Goal: Information Seeking & Learning: Learn about a topic

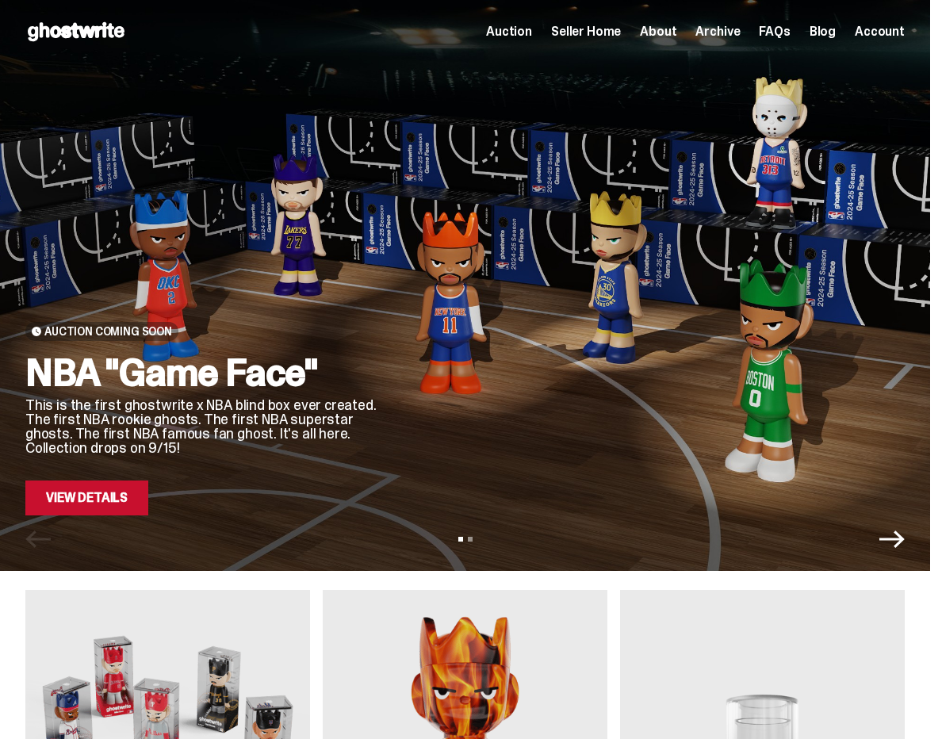
click at [728, 28] on span "Archive" at bounding box center [717, 31] width 44 height 13
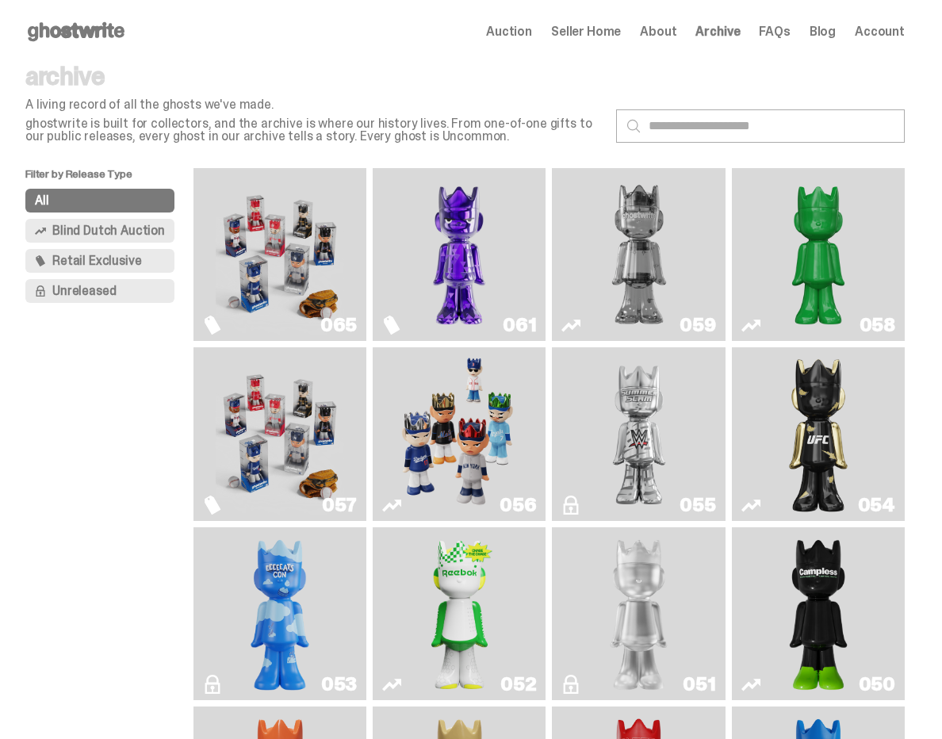
click at [470, 395] on img "Game Face (2025)" at bounding box center [459, 434] width 128 height 160
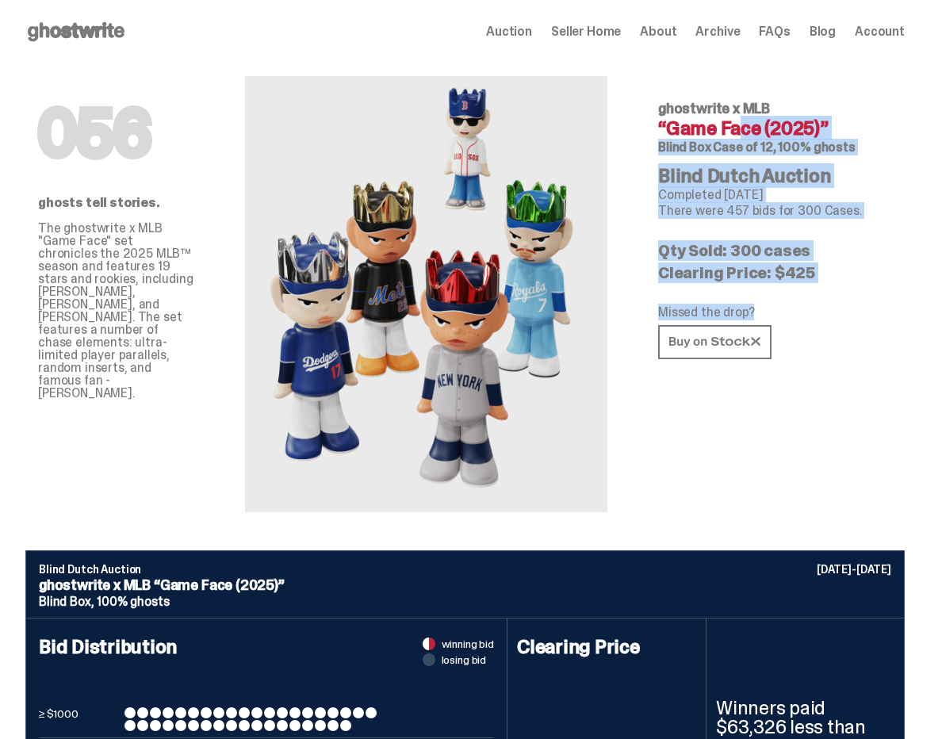
drag, startPoint x: 693, startPoint y: 122, endPoint x: 823, endPoint y: 314, distance: 231.7
click at [822, 314] on div "056 ghostwrite x MLB “Game Face (2025)” Blind Box Case of 12, 100% ghosts Blind…" at bounding box center [775, 287] width 285 height 449
click at [823, 314] on p "Missed the drop?" at bounding box center [775, 312] width 234 height 13
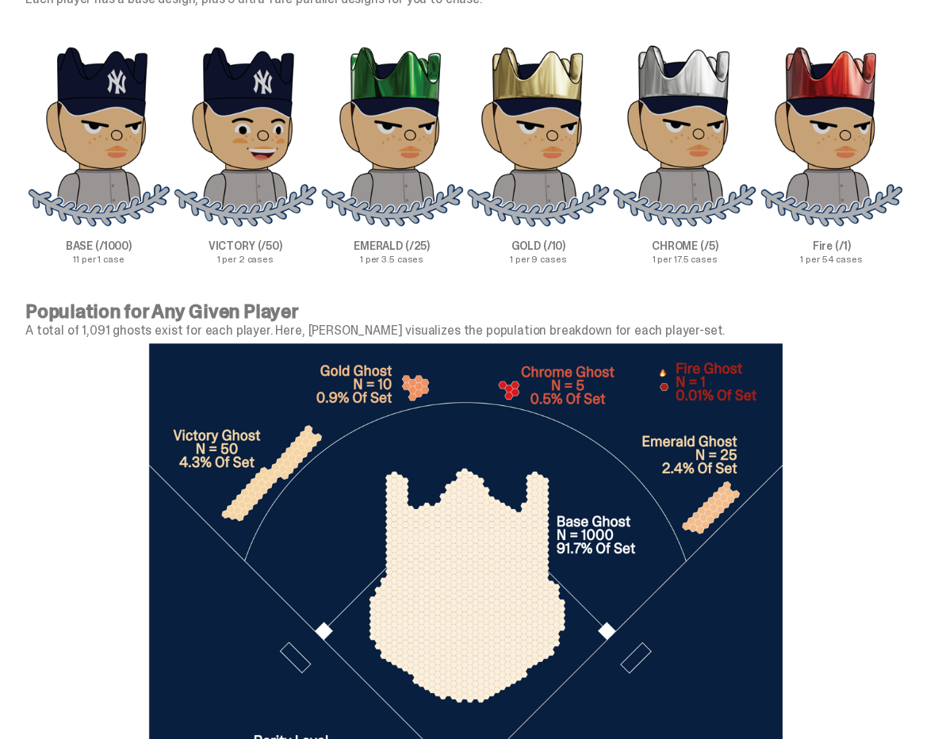
scroll to position [4870, 0]
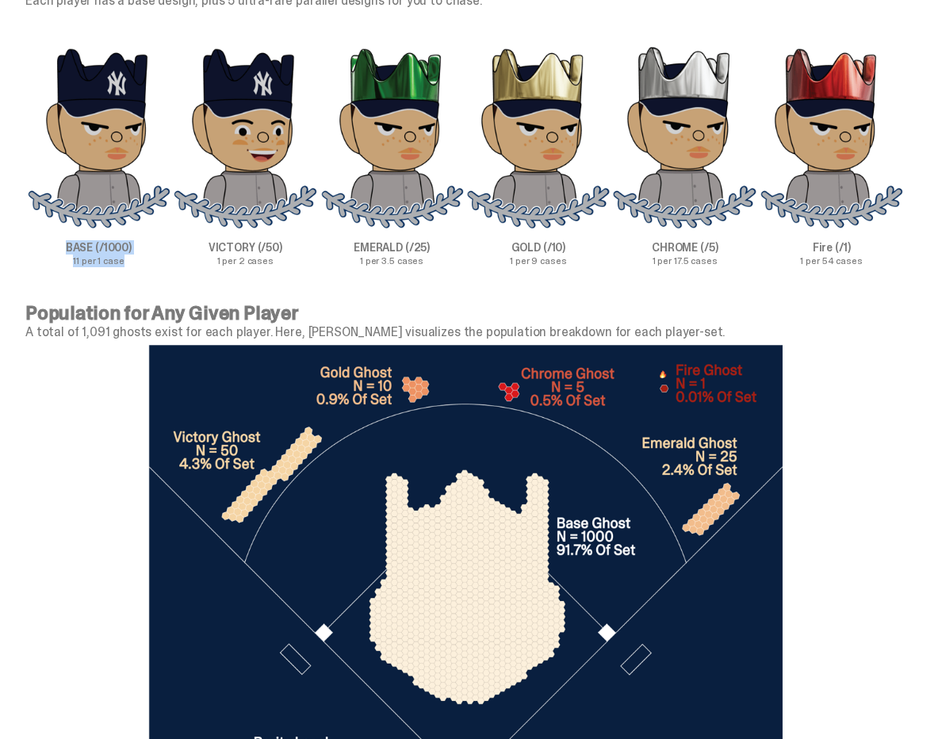
drag, startPoint x: 135, startPoint y: 269, endPoint x: 140, endPoint y: 281, distance: 12.8
click at [140, 266] on div "BASE (/1000) 11 per 1 case" at bounding box center [98, 155] width 147 height 220
click at [133, 266] on p "11 per 1 case" at bounding box center [98, 261] width 147 height 10
drag, startPoint x: 230, startPoint y: 269, endPoint x: 335, endPoint y: 297, distance: 108.5
click at [335, 297] on div "What am I chasing? Each player has a base design, plus 5 ultra-rare parallel de…" at bounding box center [465, 117] width 930 height 373
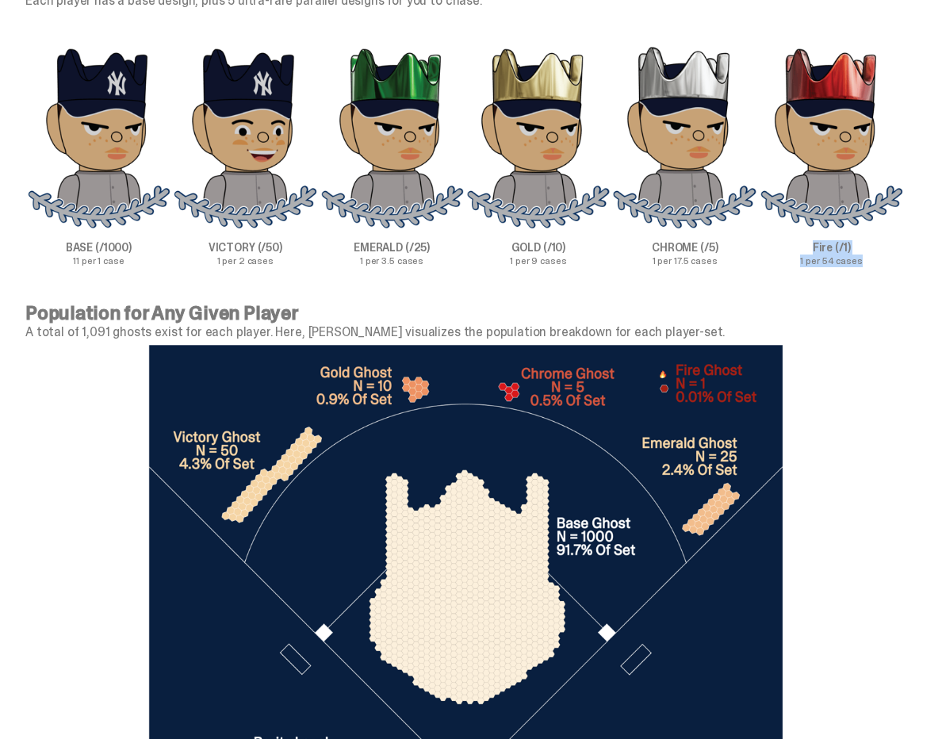
click at [288, 266] on p "1 per 2 cases" at bounding box center [245, 261] width 147 height 10
drag, startPoint x: 256, startPoint y: 260, endPoint x: 239, endPoint y: 252, distance: 19.2
click at [239, 252] on div "What am I chasing? Each player has a base design, plus 5 ultra-rare parallel de…" at bounding box center [465, 117] width 930 height 373
click at [355, 253] on p "EMERALD (/25)" at bounding box center [392, 247] width 147 height 11
drag, startPoint x: 389, startPoint y: 266, endPoint x: 428, endPoint y: 285, distance: 43.6
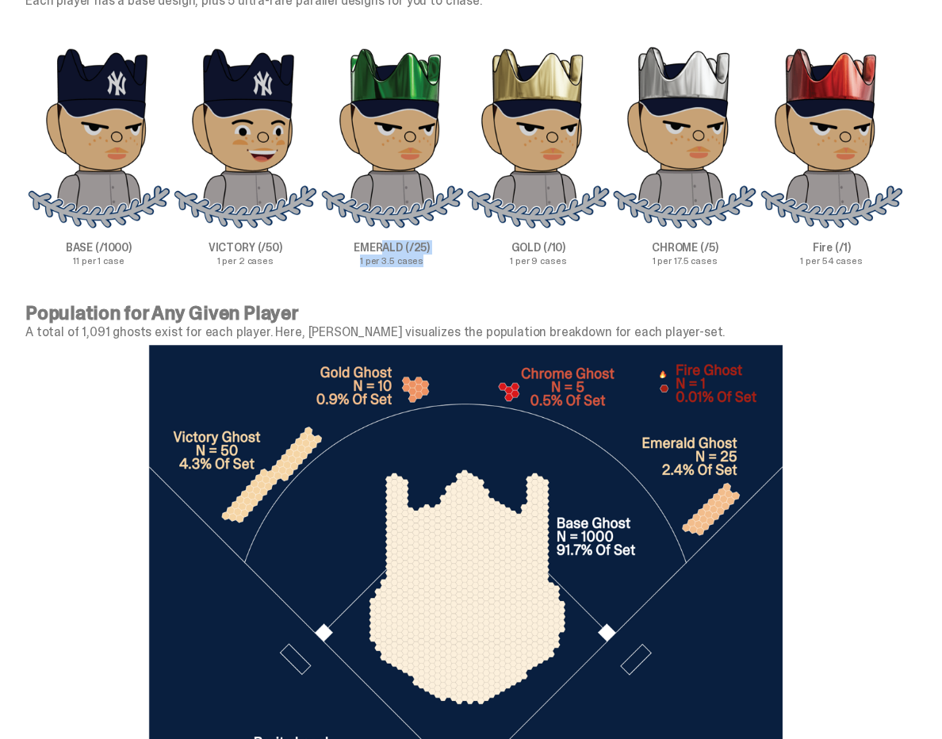
click at [428, 266] on div "EMERALD (/25) 1 per 3.5 cases" at bounding box center [392, 155] width 147 height 220
click at [428, 266] on p "1 per 3.5 cases" at bounding box center [392, 261] width 147 height 10
drag, startPoint x: 522, startPoint y: 269, endPoint x: 549, endPoint y: 290, distance: 34.4
click at [549, 290] on div "What am I chasing? Each player has a base design, plus 5 ultra-rare parallel de…" at bounding box center [465, 117] width 930 height 373
click at [657, 253] on p "CHROME (/5)" at bounding box center [684, 247] width 147 height 11
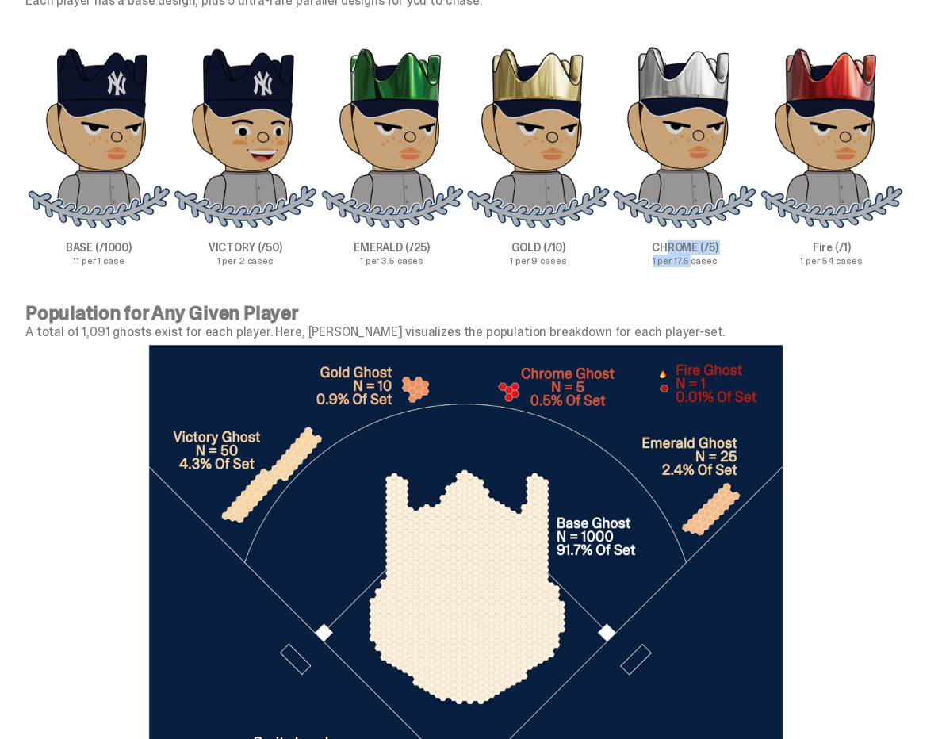
drag, startPoint x: 675, startPoint y: 271, endPoint x: 705, endPoint y: 280, distance: 30.6
click at [705, 266] on div "CHROME (/5) 1 per 17.5 cases" at bounding box center [684, 155] width 147 height 220
drag, startPoint x: 854, startPoint y: 291, endPoint x: 868, endPoint y: 291, distance: 14.3
click at [868, 291] on div "What am I chasing? Each player has a base design, plus 5 ultra-rare parallel de…" at bounding box center [465, 117] width 930 height 373
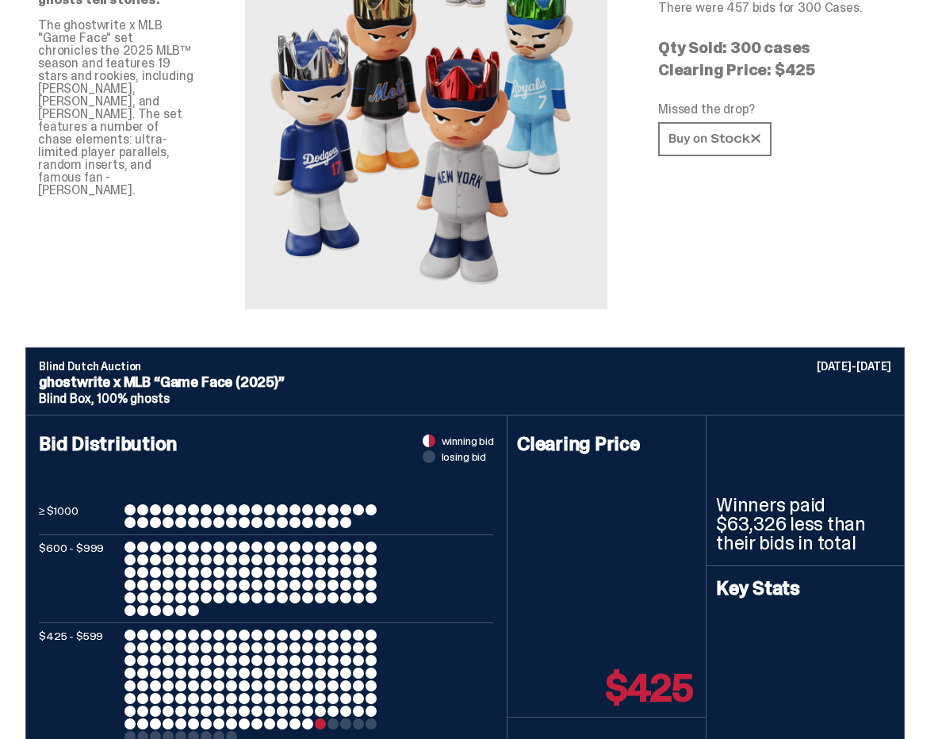
scroll to position [520, 0]
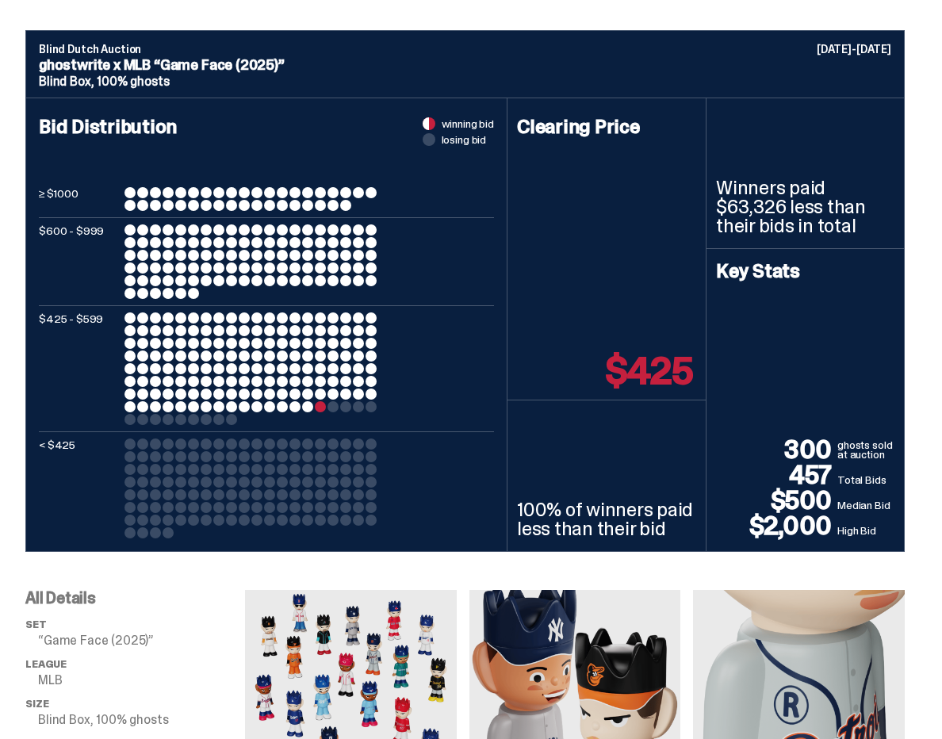
drag, startPoint x: 850, startPoint y: 472, endPoint x: 895, endPoint y: 476, distance: 45.4
click at [894, 476] on div "300 ghosts sold at auction 457 Total Bids $500 Median Bid $2,000 High Bid" at bounding box center [805, 487] width 178 height 101
click at [894, 476] on p "Total Bids" at bounding box center [865, 480] width 57 height 16
drag, startPoint x: 808, startPoint y: 449, endPoint x: 877, endPoint y: 449, distance: 69.8
click at [877, 449] on div "300 ghosts sold at auction 457 Total Bids $500 Median Bid $2,000 High Bid" at bounding box center [805, 487] width 178 height 101
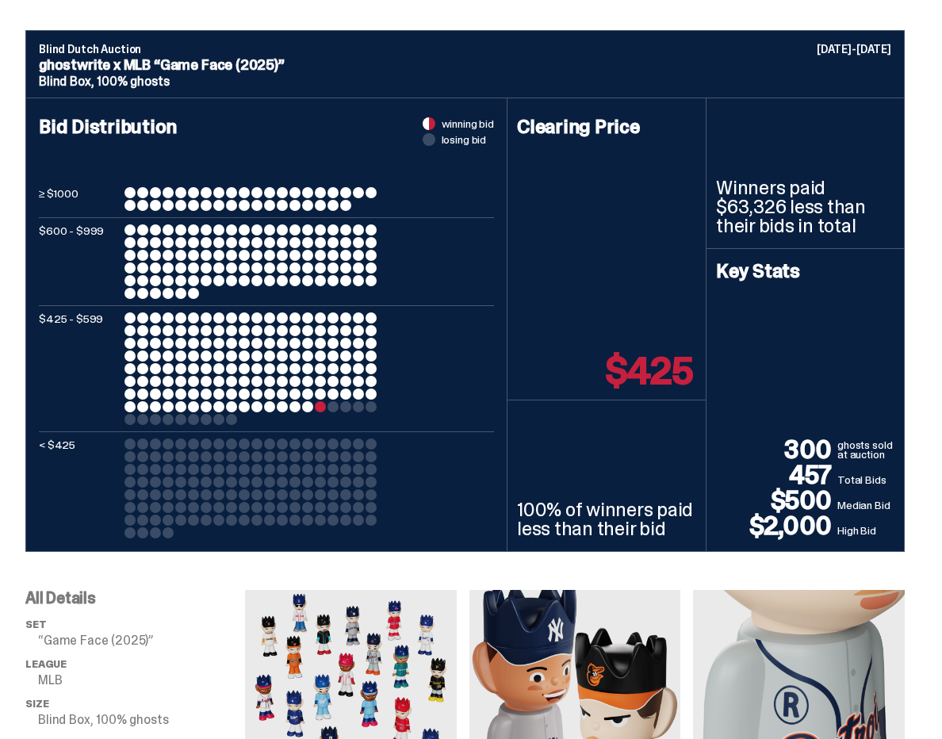
click at [892, 449] on p "ghosts sold at auction" at bounding box center [865, 451] width 57 height 22
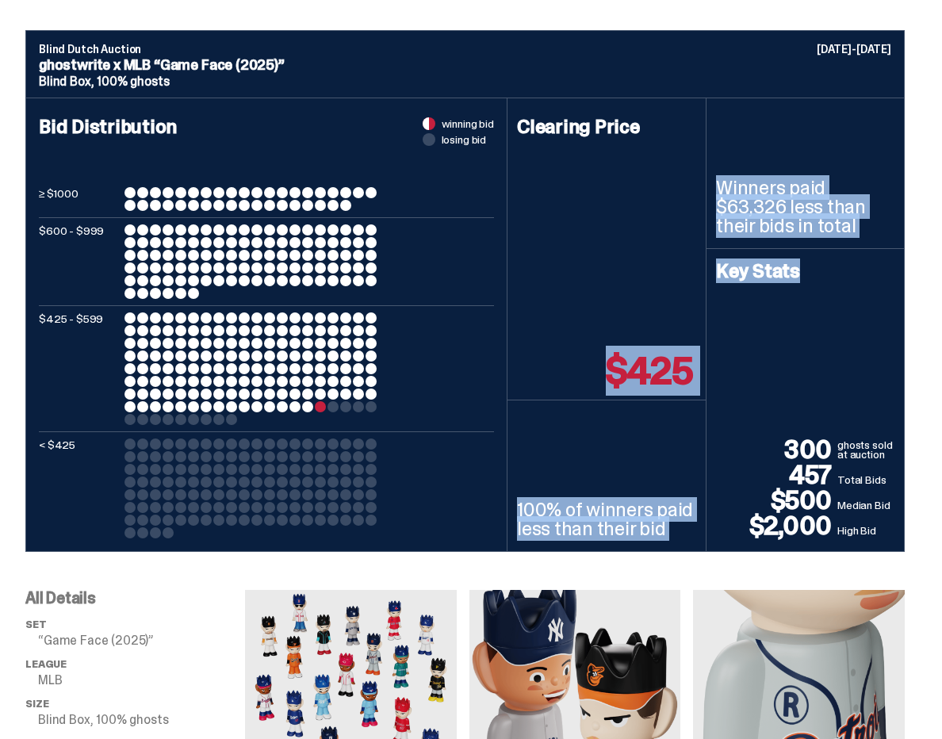
drag, startPoint x: 612, startPoint y: 373, endPoint x: 747, endPoint y: 369, distance: 135.6
click at [747, 369] on div "Clearing Price $425 100% of winners paid less than their bid Winners paid $63,3…" at bounding box center [705, 324] width 396 height 453
click at [747, 369] on div "Key Stats" at bounding box center [805, 349] width 178 height 175
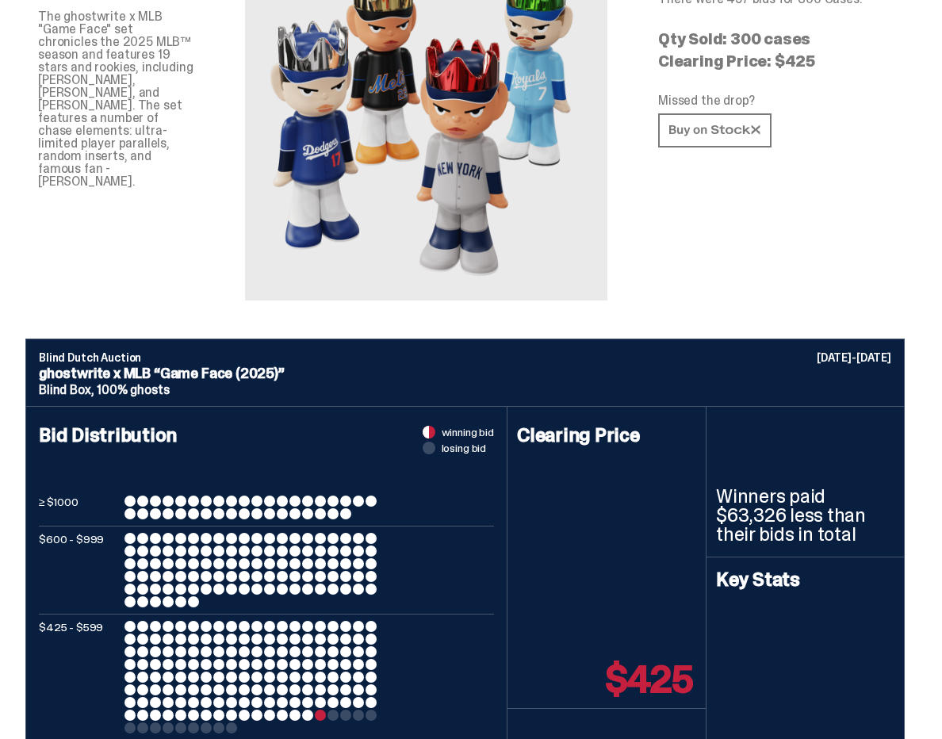
scroll to position [0, 0]
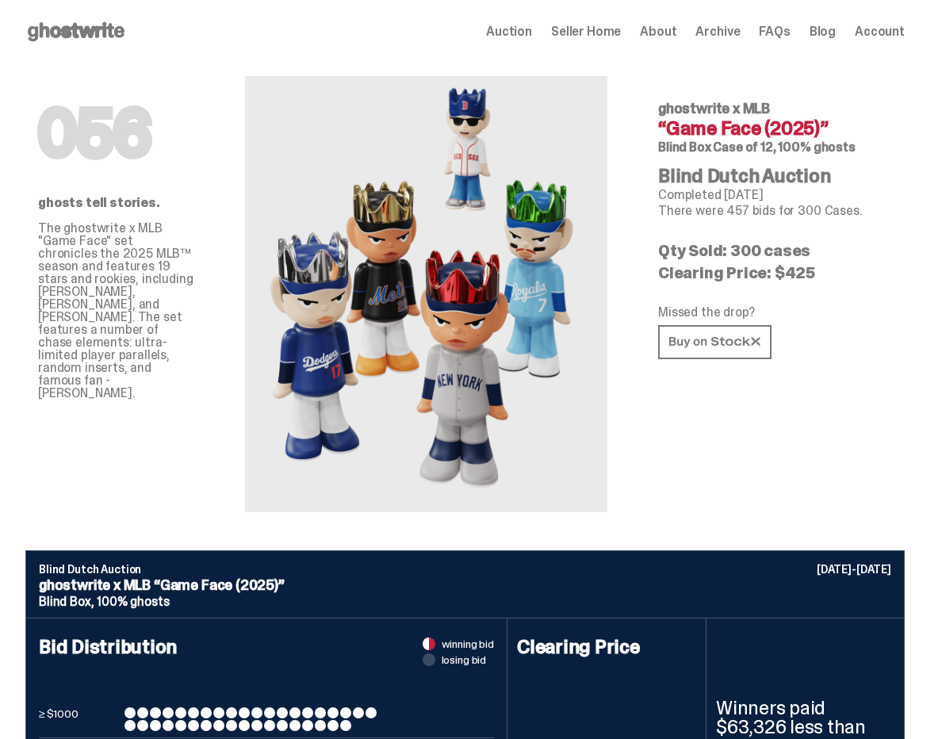
click at [737, 37] on span "Archive" at bounding box center [717, 31] width 44 height 13
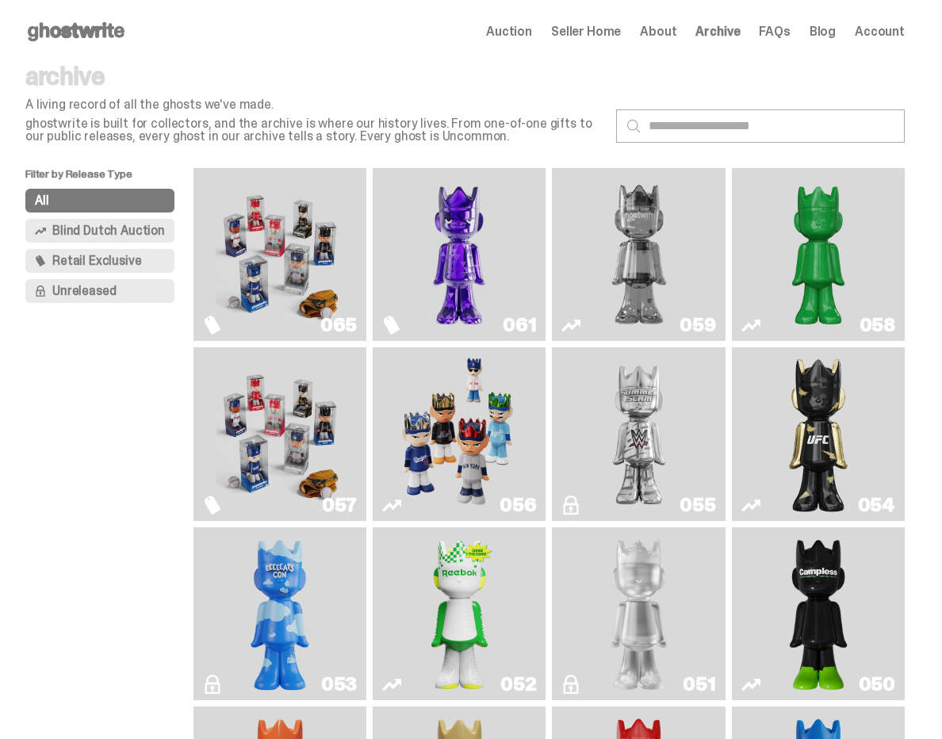
click at [81, 234] on span "Blind Dutch Auction" at bounding box center [108, 230] width 113 height 13
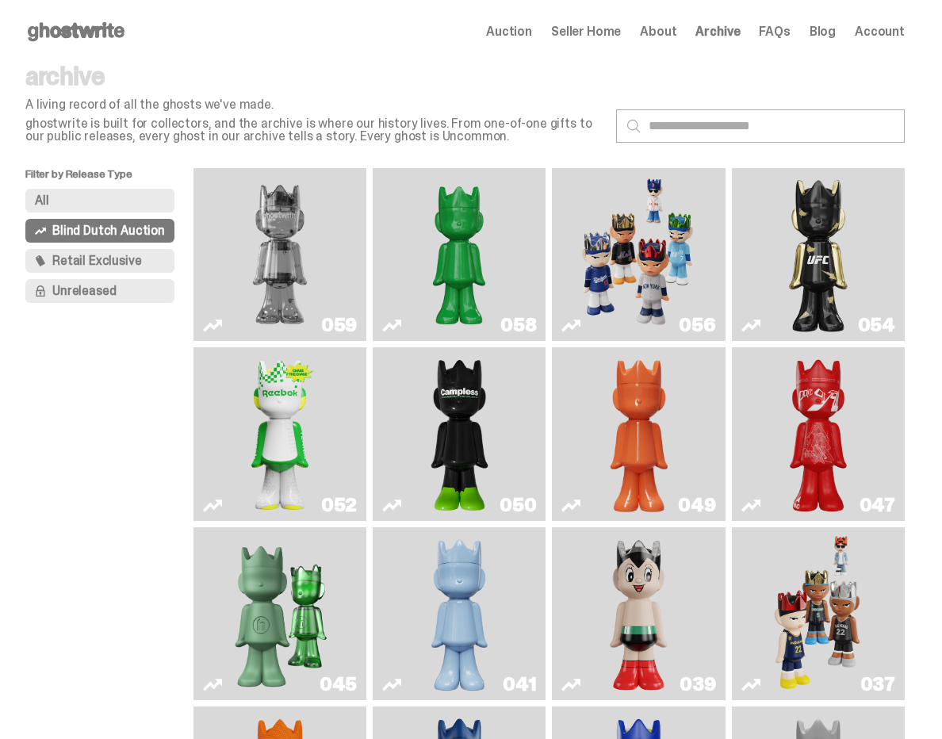
click at [880, 591] on link "037" at bounding box center [818, 613] width 154 height 160
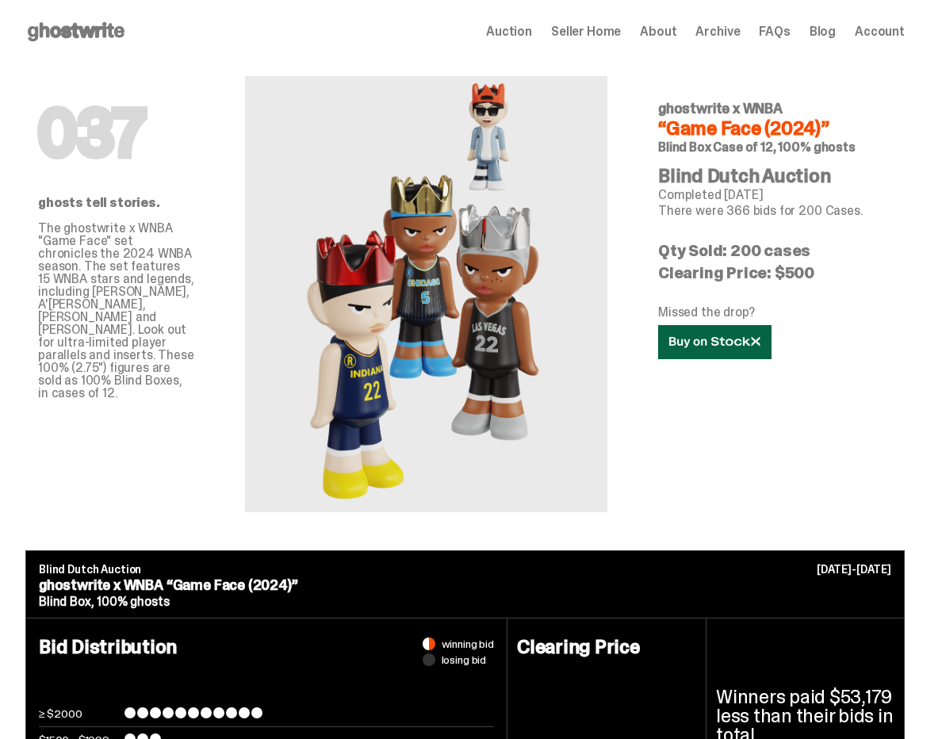
click at [701, 337] on icon at bounding box center [714, 342] width 91 height 12
drag, startPoint x: 848, startPoint y: 278, endPoint x: 827, endPoint y: 267, distance: 24.1
click at [849, 278] on p "Clearing Price: $500" at bounding box center [775, 273] width 234 height 16
click at [718, 34] on span "Archive" at bounding box center [717, 31] width 44 height 13
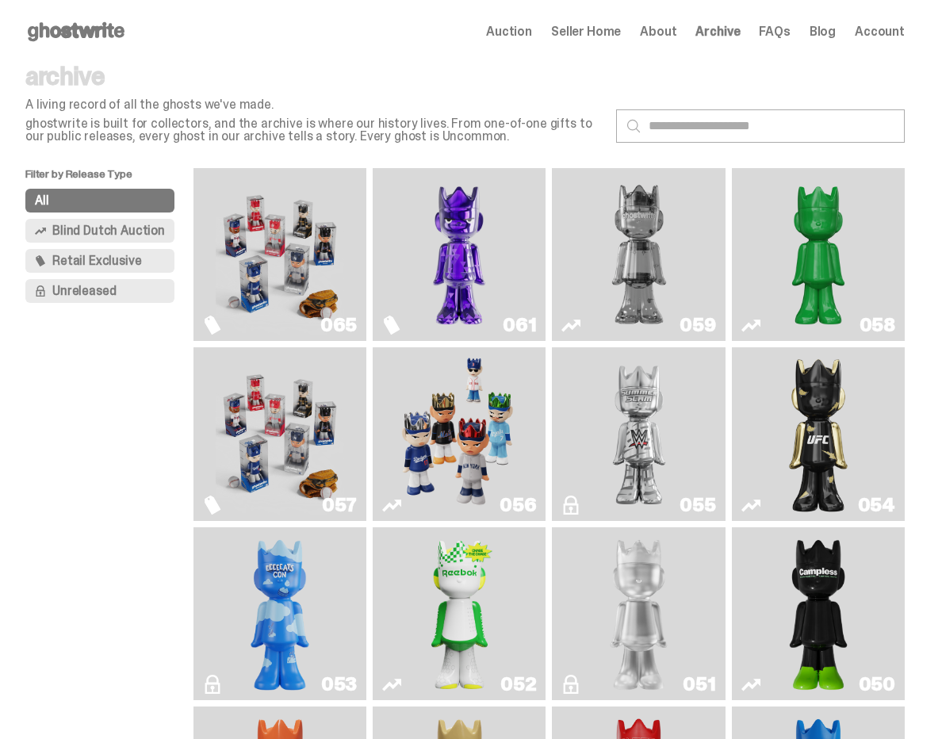
click at [479, 437] on img "Game Face (2025)" at bounding box center [459, 434] width 128 height 160
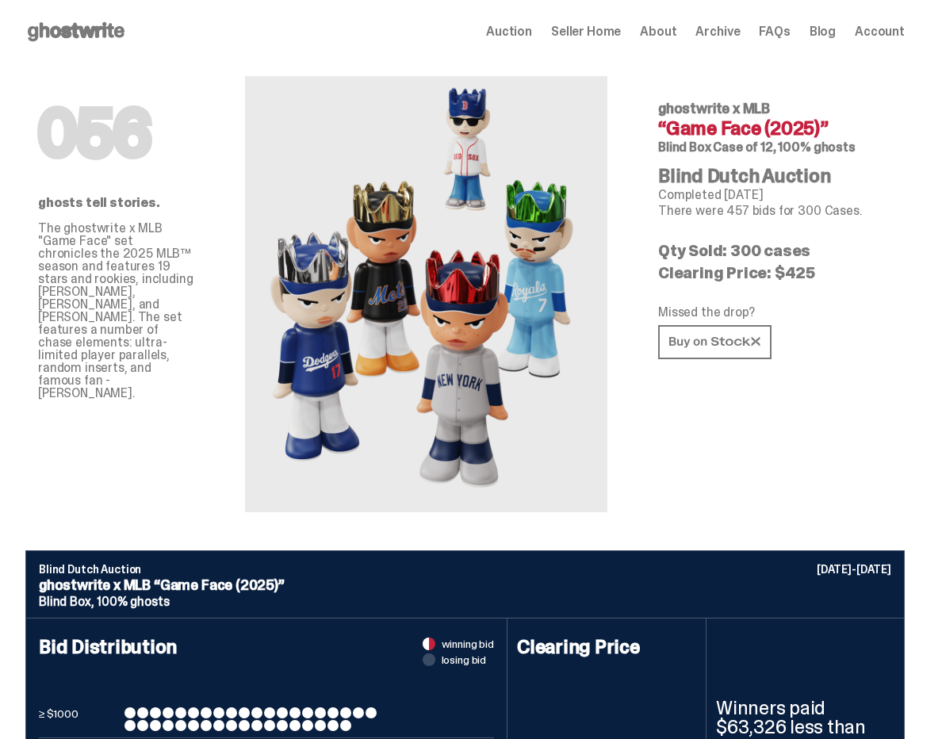
click at [740, 33] on span "Archive" at bounding box center [717, 31] width 44 height 13
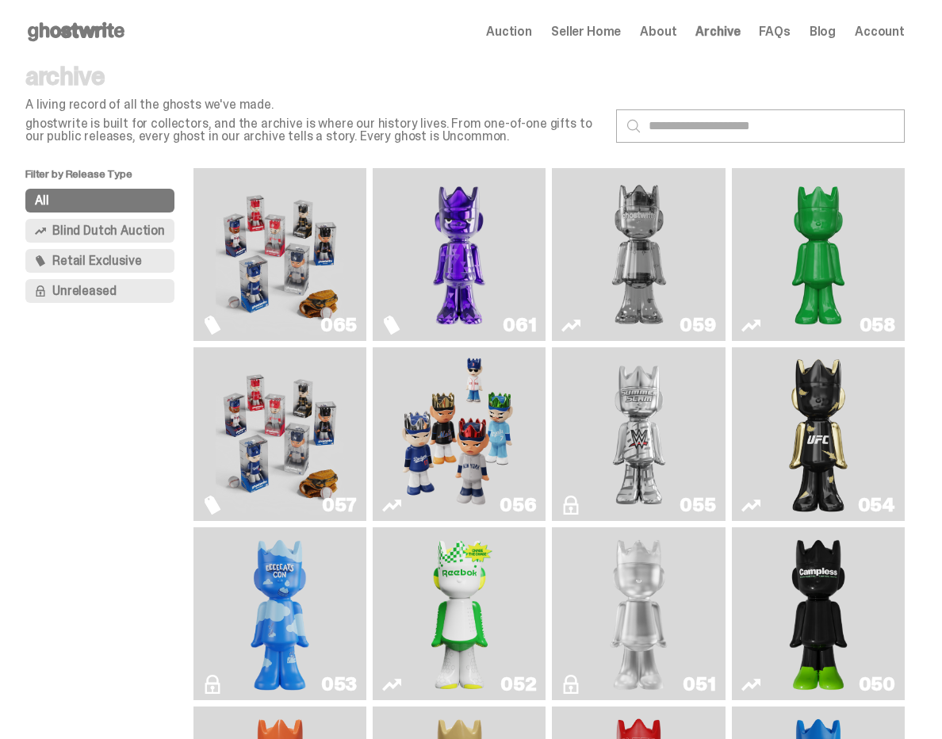
click at [810, 399] on img "Ruby" at bounding box center [817, 434] width 69 height 160
click at [871, 266] on img "Schrödinger's ghost: Sunday Green" at bounding box center [818, 254] width 128 height 160
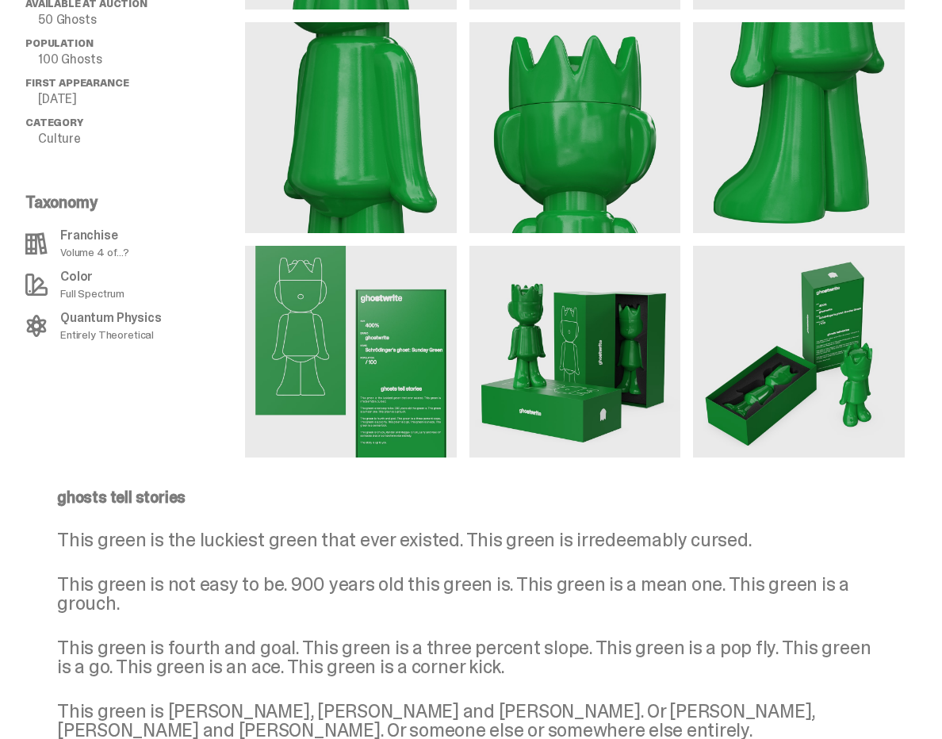
scroll to position [1268, 0]
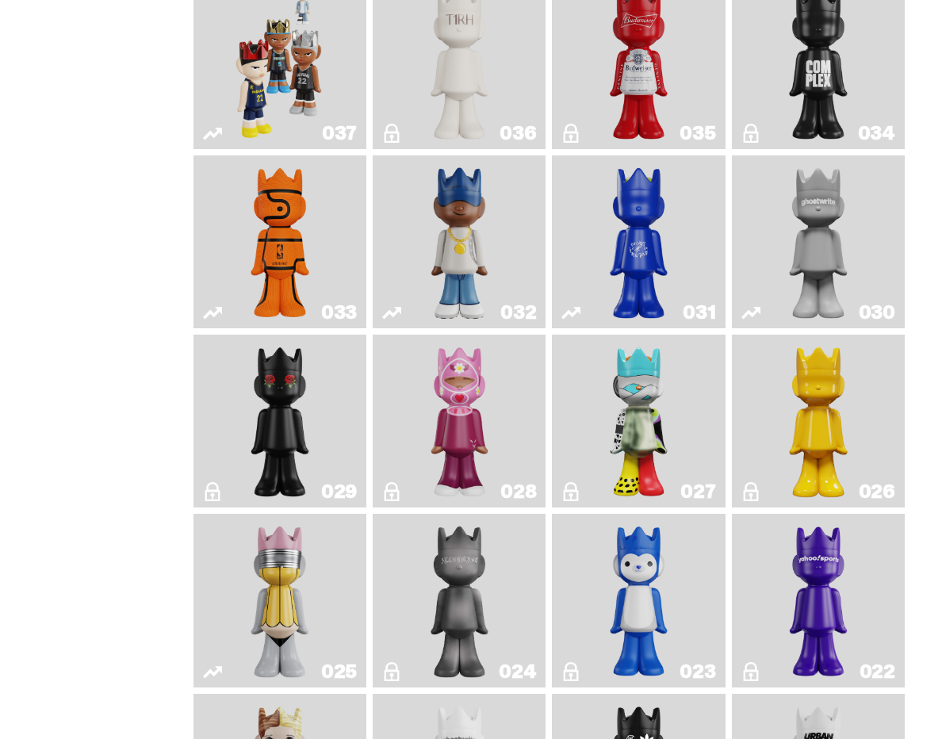
click at [274, 71] on img "Game Face (2024)" at bounding box center [280, 63] width 90 height 160
